Goal: Check status: Check status

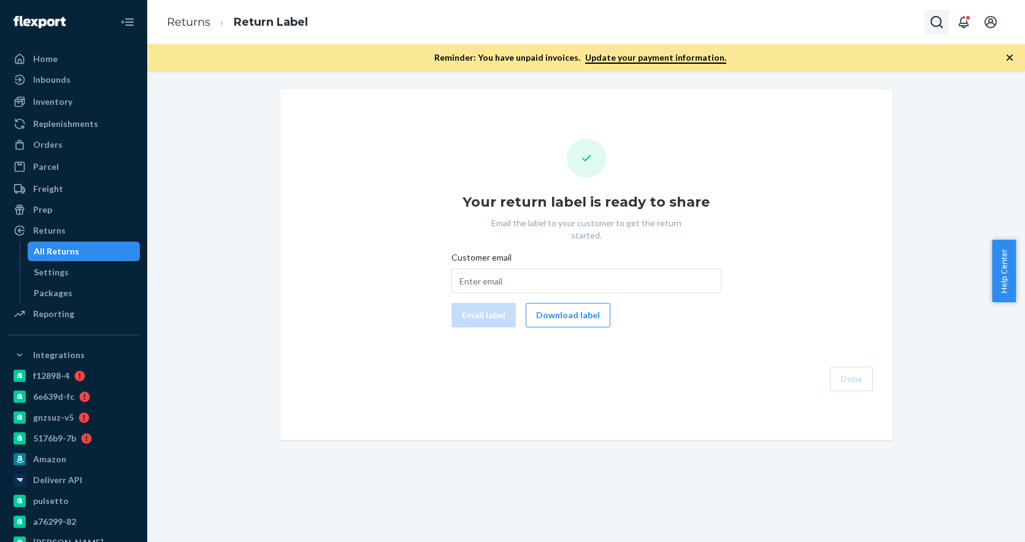
click at [942, 25] on icon "Open Search Box" at bounding box center [936, 22] width 15 height 15
click at [871, 26] on input "Search Input" at bounding box center [845, 22] width 151 height 12
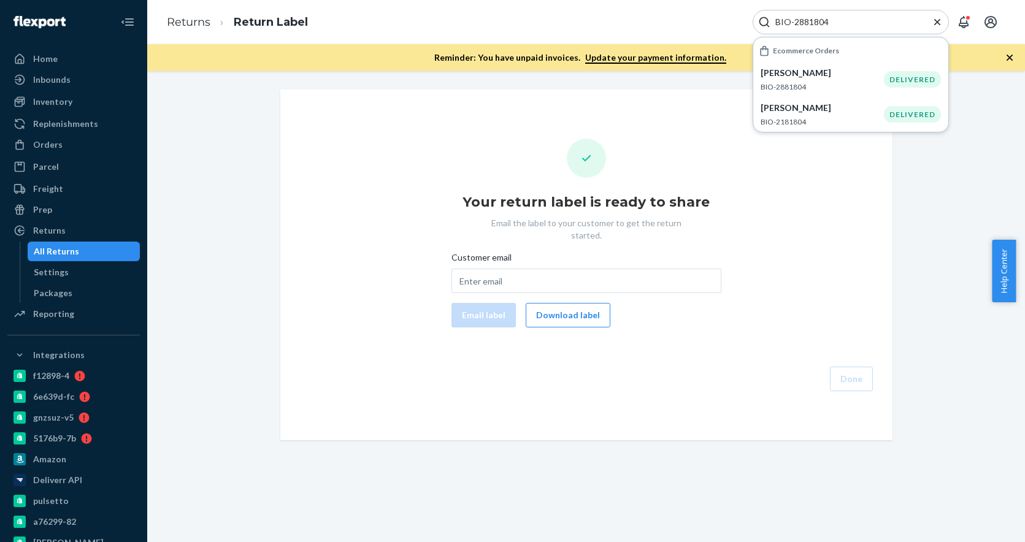
type input "BIO-2881804"
click at [877, 84] on p "BIO-2881804" at bounding box center [821, 87] width 123 height 10
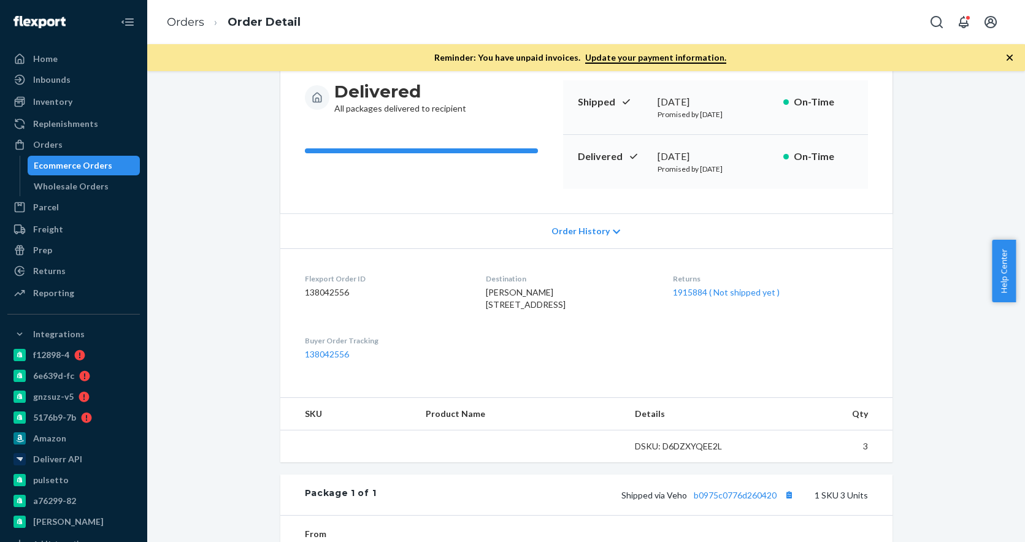
scroll to position [245, 0]
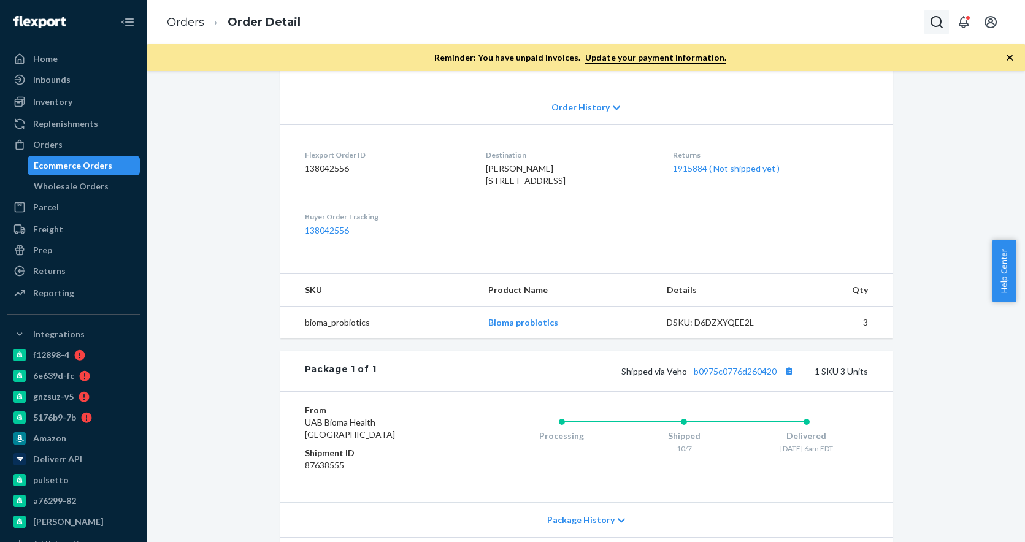
click at [936, 13] on button "Open Search Box" at bounding box center [936, 22] width 25 height 25
click at [822, 25] on input "Search Input" at bounding box center [845, 22] width 151 height 12
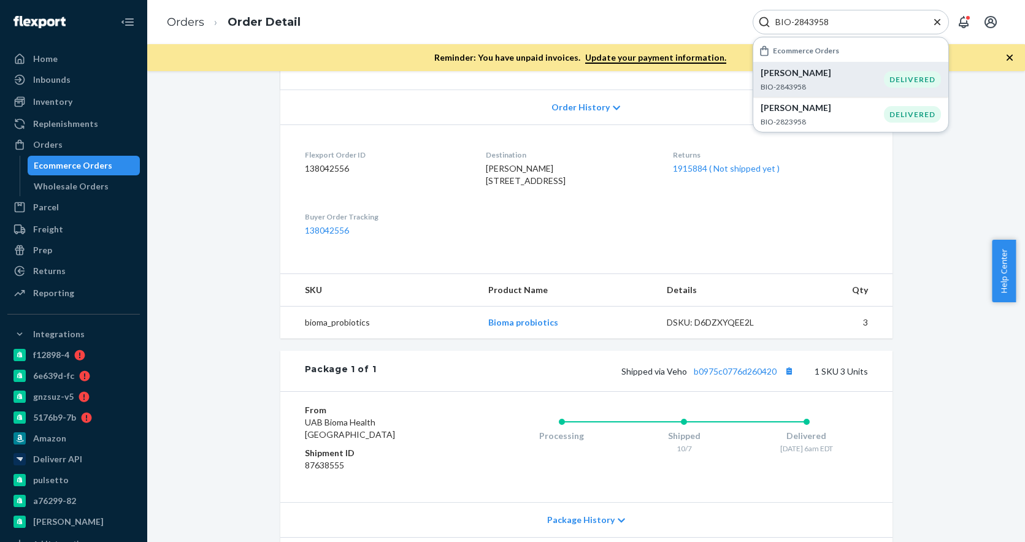
type input "BIO-2843958"
click at [857, 74] on div "[PERSON_NAME]" at bounding box center [821, 73] width 123 height 12
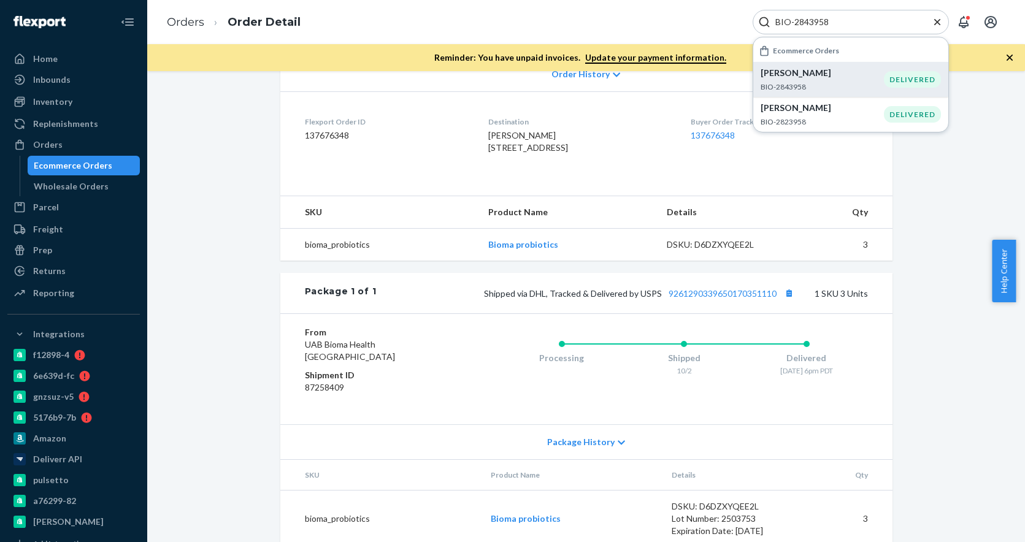
scroll to position [307, 0]
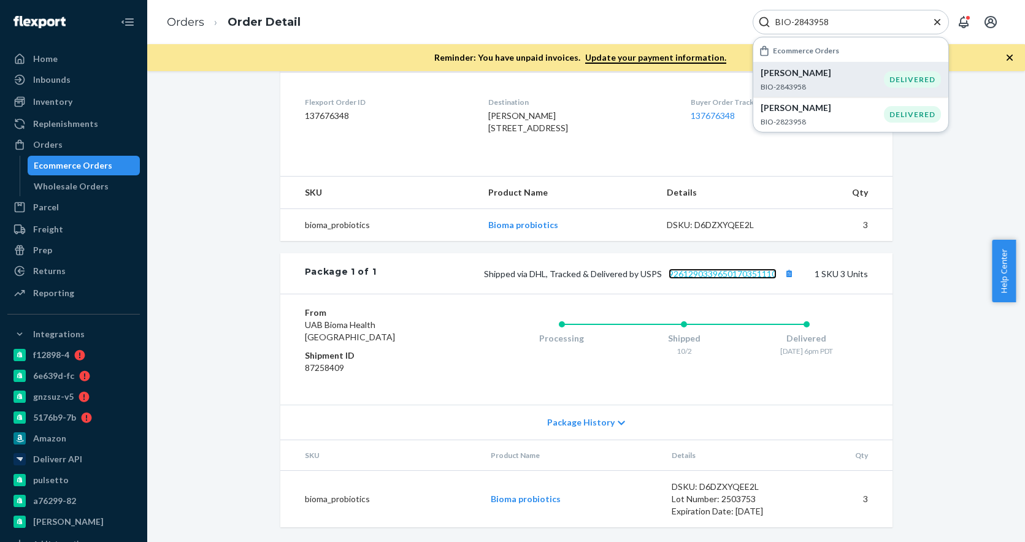
click at [738, 279] on link "9261290339650170351110" at bounding box center [722, 274] width 108 height 10
